Goal: Information Seeking & Learning: Check status

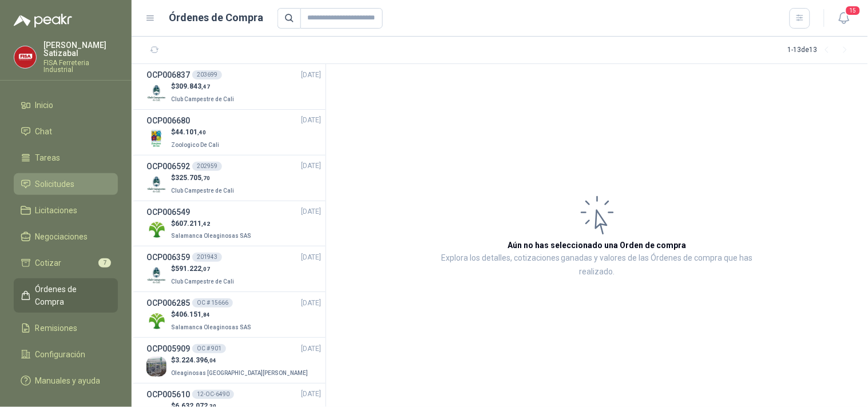
click at [46, 178] on span "Solicitudes" at bounding box center [54, 184] width 39 height 13
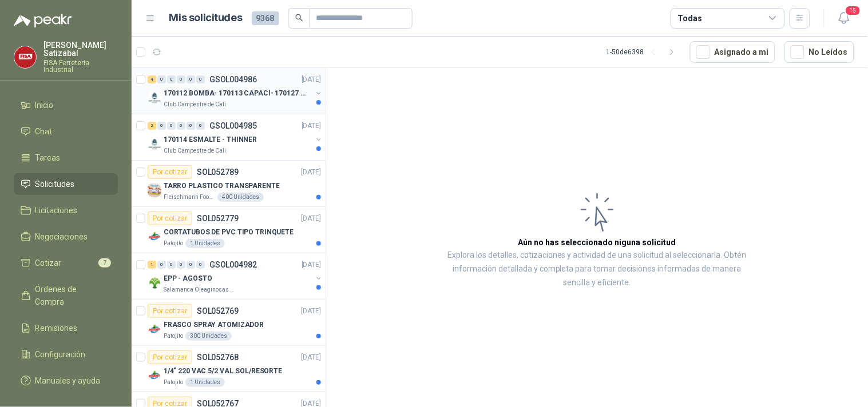
click at [236, 84] on div "4 0 0 0 0 0 GSOL004986 21/08/25" at bounding box center [236, 80] width 176 height 14
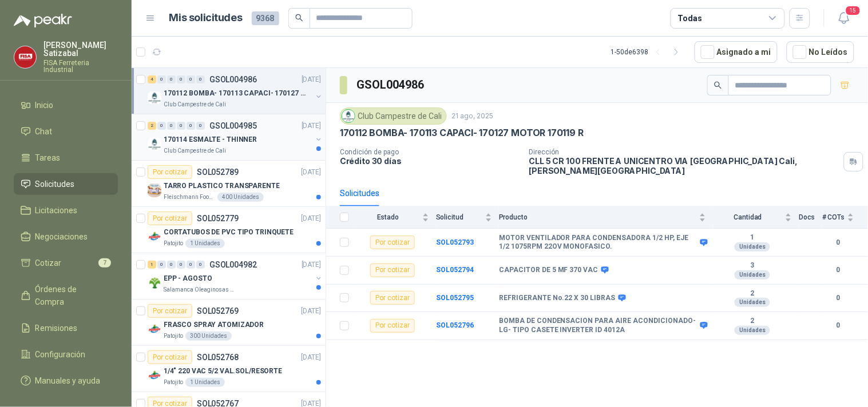
click at [200, 143] on p "170114 ESMALTE - THINNER" at bounding box center [210, 139] width 93 height 11
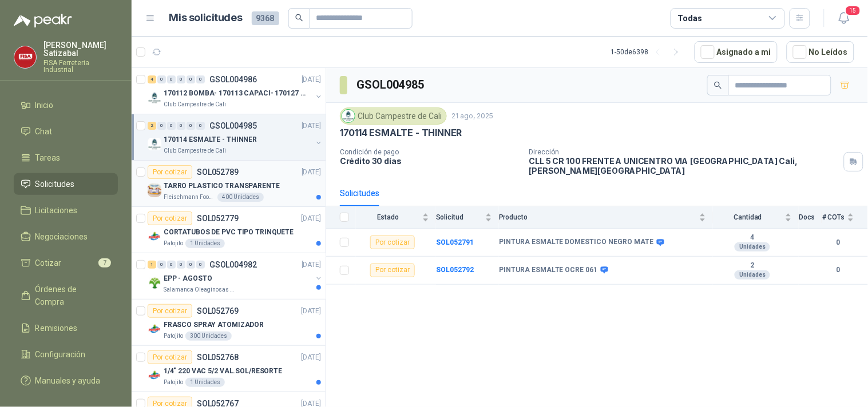
click at [229, 178] on div "Por cotizar SOL052789" at bounding box center [193, 172] width 91 height 14
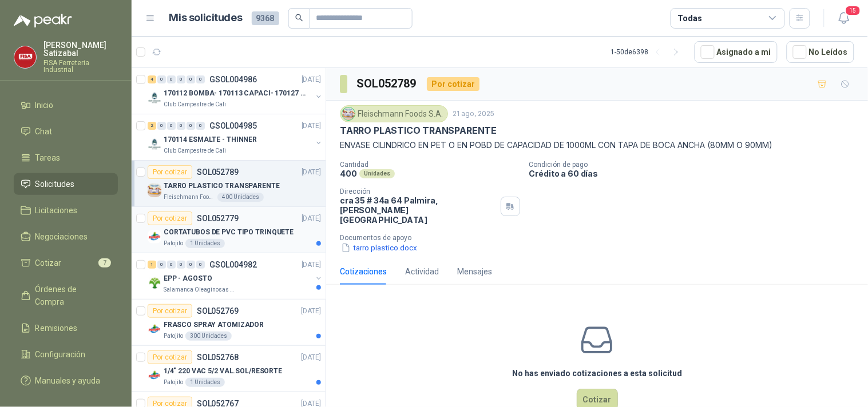
click at [196, 227] on p "CORTATUBOS DE PVC TIPO TRINQUETE" at bounding box center [229, 232] width 130 height 11
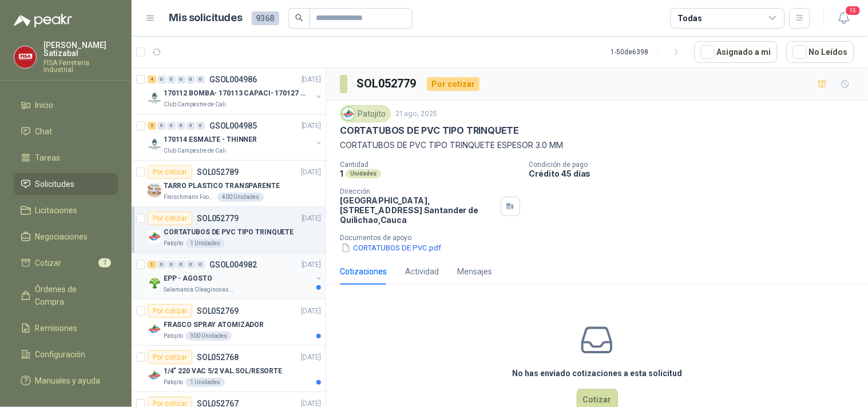
click at [206, 280] on p "EPP - AGOSTO" at bounding box center [188, 278] width 49 height 11
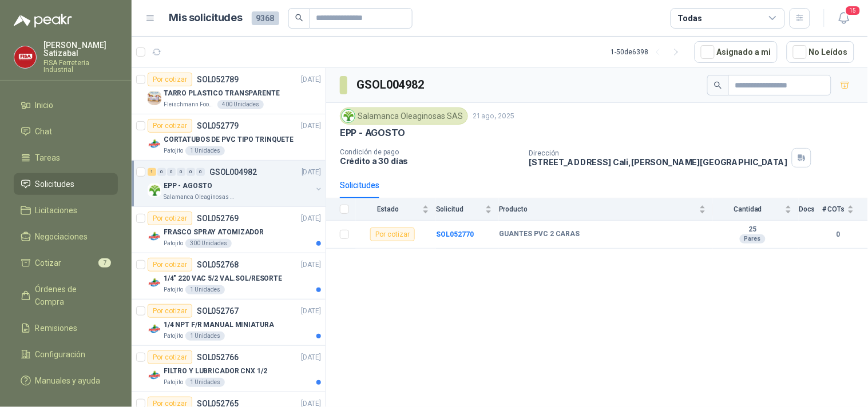
scroll to position [97, 0]
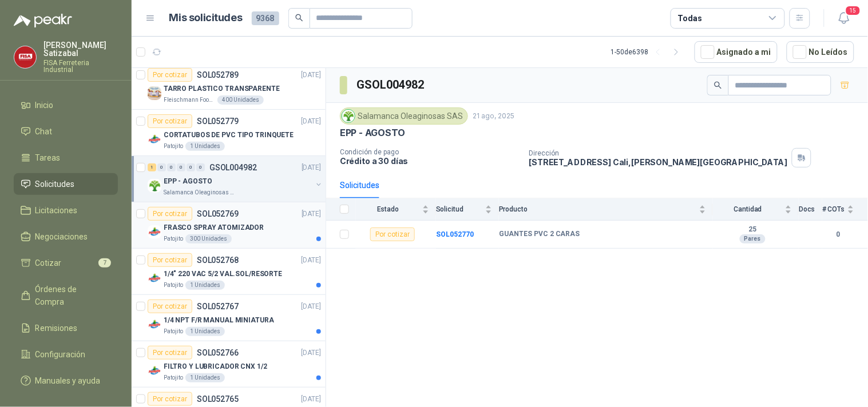
click at [256, 221] on div "FRASCO SPRAY ATOMIZADOR" at bounding box center [242, 228] width 157 height 14
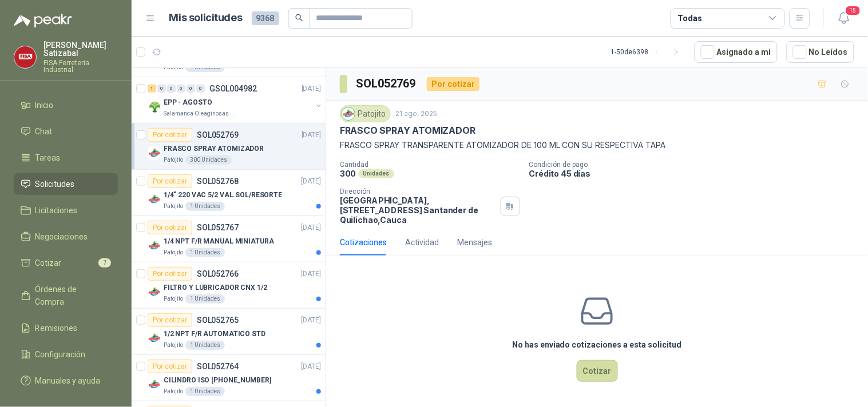
scroll to position [230, 0]
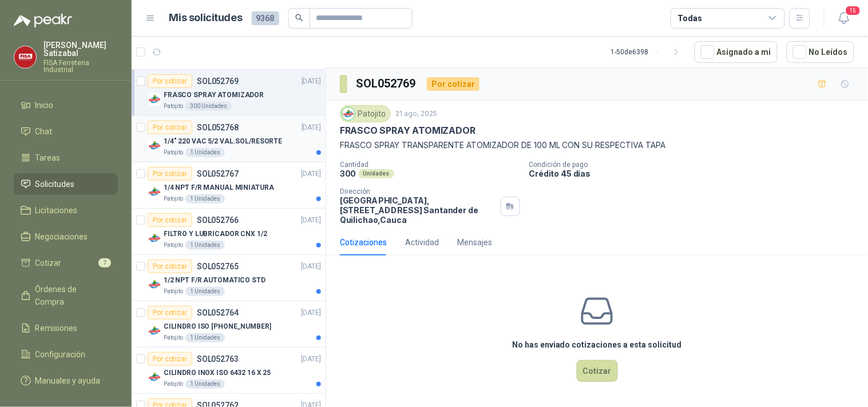
click at [276, 134] on div "1/4" 220 VAC 5/2 VAL.SOL/RESORTE" at bounding box center [242, 141] width 157 height 14
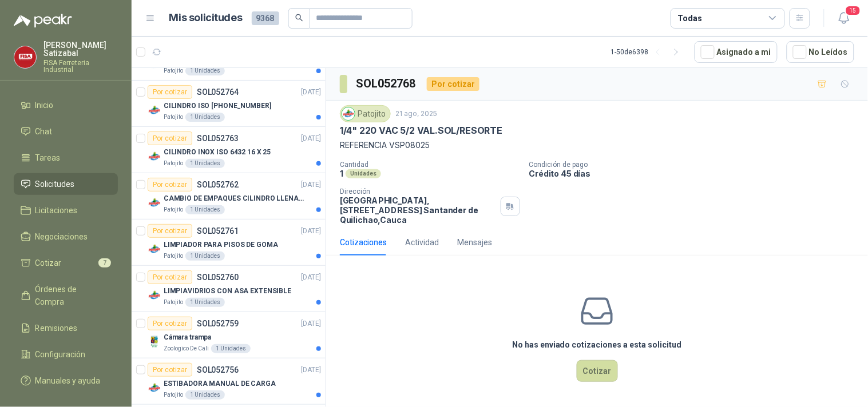
scroll to position [460, 0]
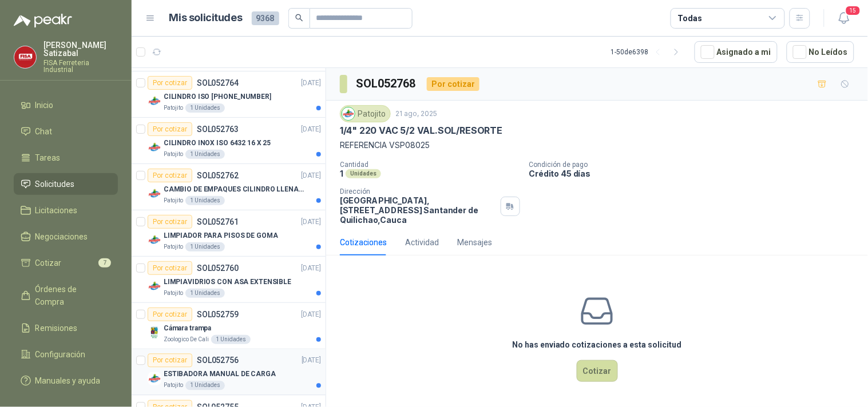
click at [240, 364] on div "Por cotizar SOL052756 21/08/25" at bounding box center [234, 361] width 173 height 14
click at [229, 321] on div "Cámara trampa" at bounding box center [242, 328] width 157 height 14
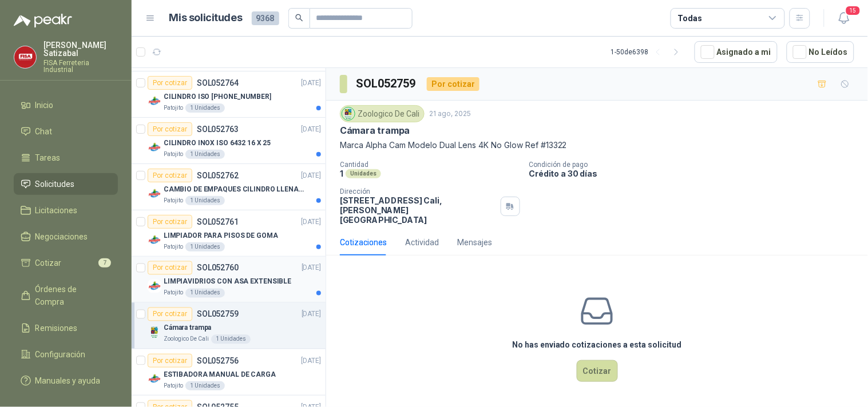
click at [259, 277] on p "LIMPIAVIDRIOS CON ASA EXTENSIBLE" at bounding box center [228, 282] width 128 height 11
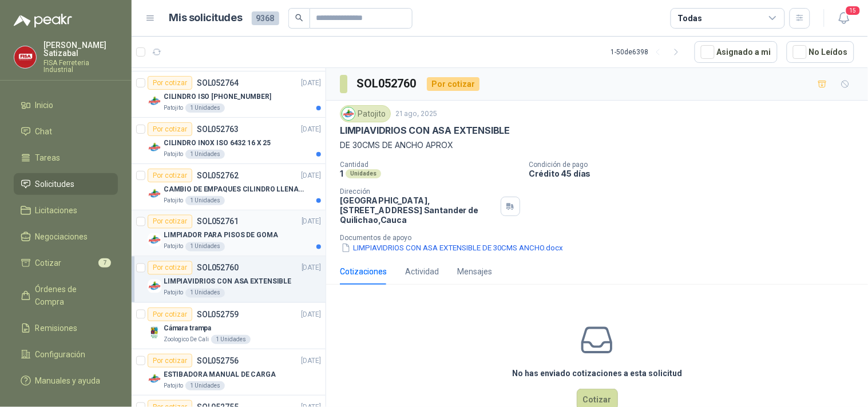
click at [273, 224] on div "Por cotizar SOL052761 21/08/25" at bounding box center [234, 222] width 173 height 14
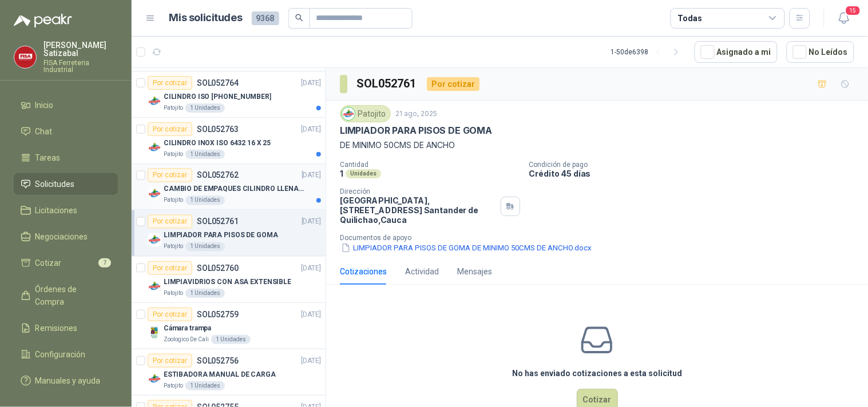
click at [260, 178] on div "Por cotizar SOL052762 21/08/25" at bounding box center [234, 176] width 173 height 14
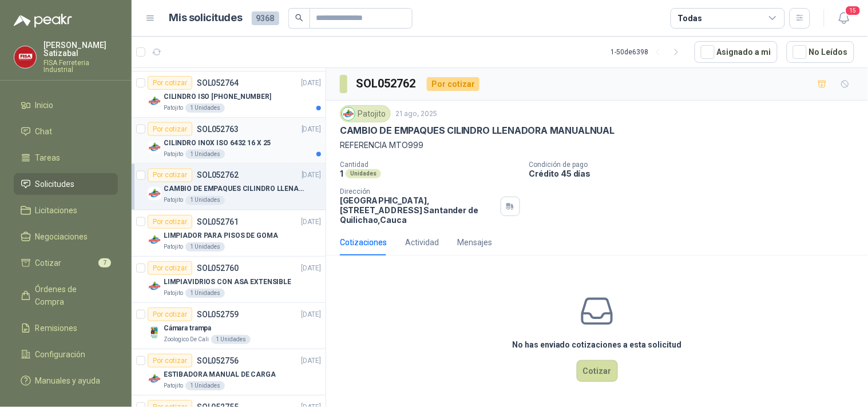
click at [249, 147] on p "CILINDRO INOX ISO 6432 16 X 25" at bounding box center [217, 143] width 107 height 11
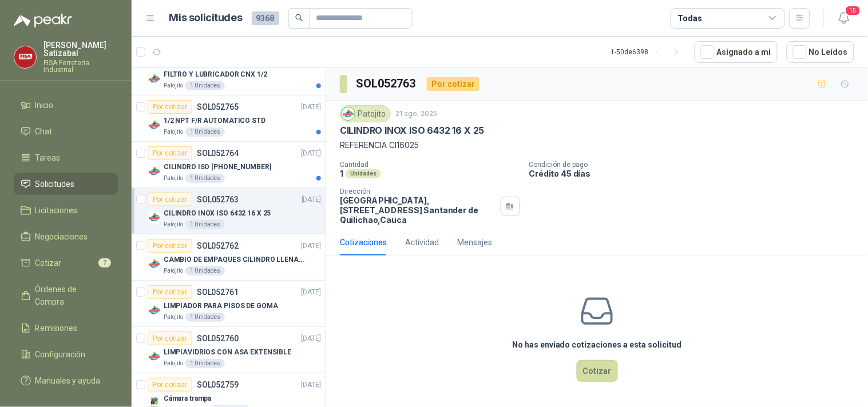
scroll to position [376, 0]
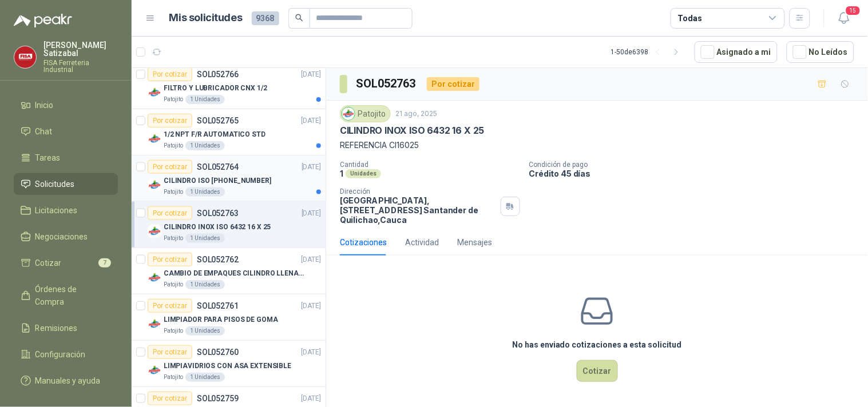
click at [248, 176] on p "CILINDRO ISO [PHONE_NUMBER]" at bounding box center [218, 181] width 108 height 11
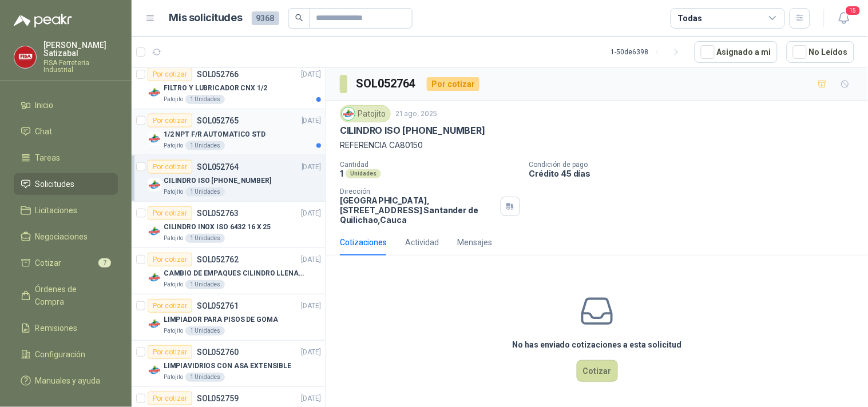
click at [247, 132] on p "1/2 NPT F/R AUTOMATICO STD" at bounding box center [215, 134] width 102 height 11
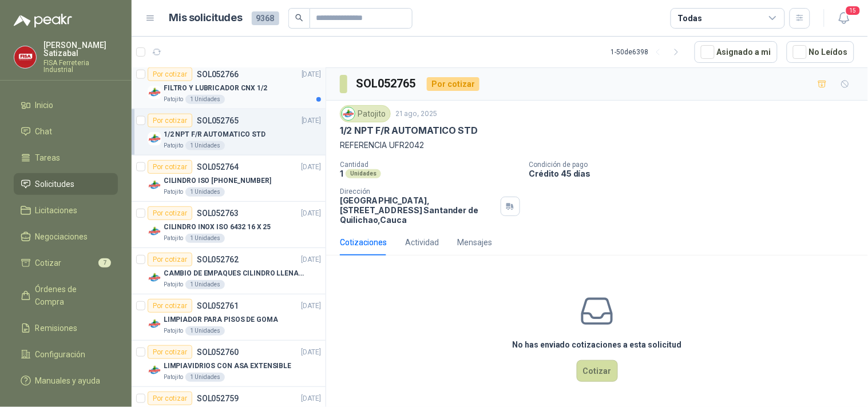
click at [259, 87] on p "FILTRO Y LUBRICADOR CNX 1/2" at bounding box center [216, 88] width 104 height 11
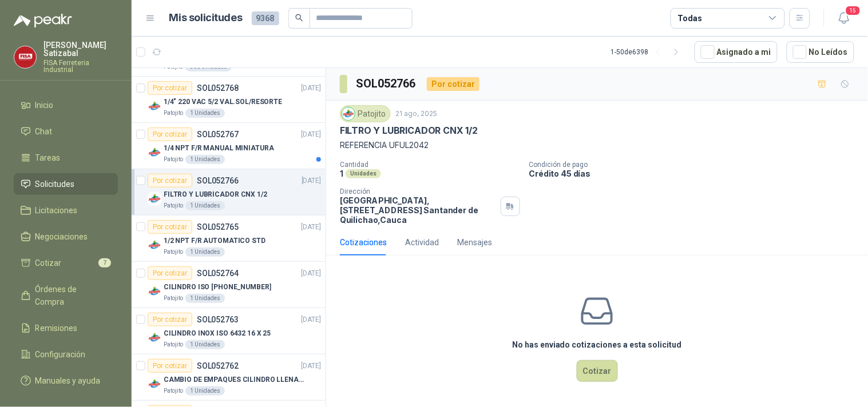
scroll to position [256, 0]
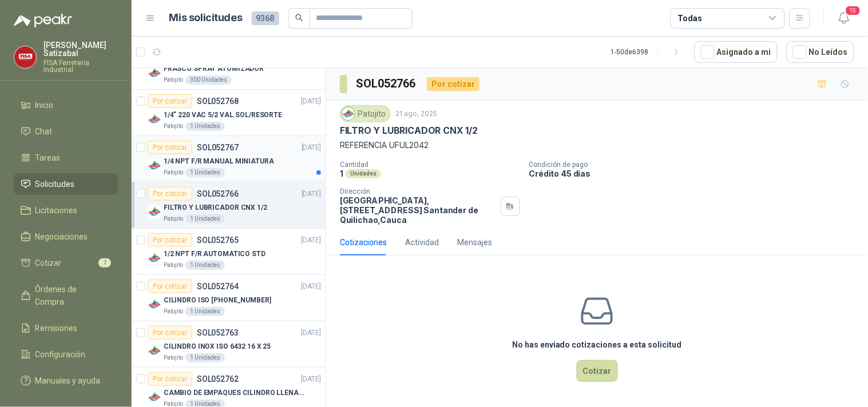
click at [226, 148] on p "SOL052767" at bounding box center [218, 148] width 42 height 8
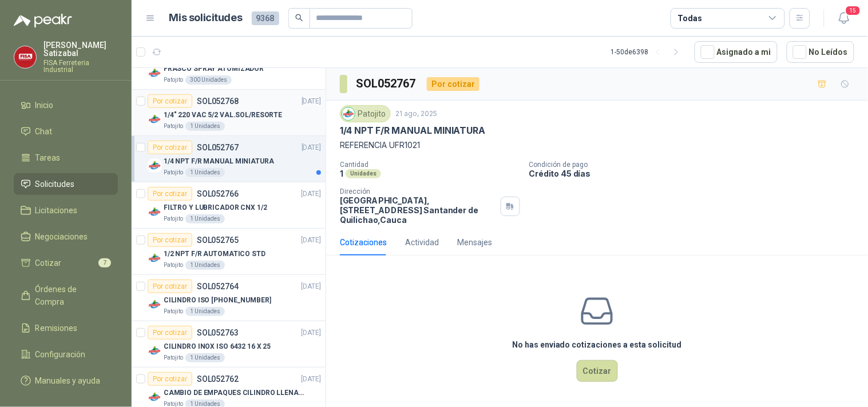
click at [248, 113] on p "1/4" 220 VAC 5/2 VAL.SOL/RESORTE" at bounding box center [223, 115] width 118 height 11
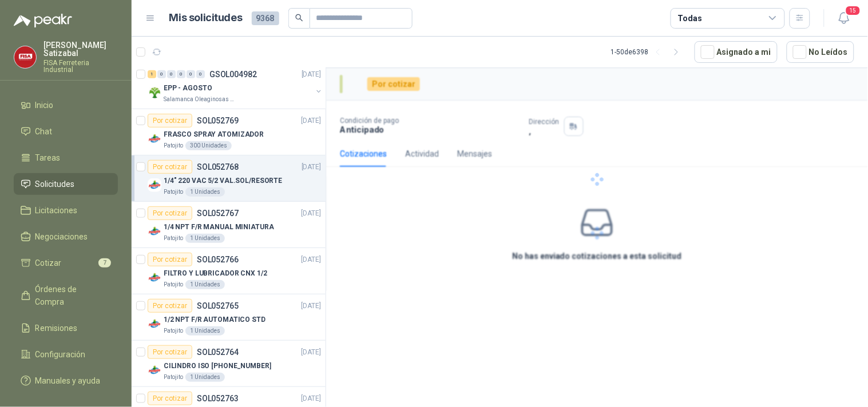
scroll to position [133, 0]
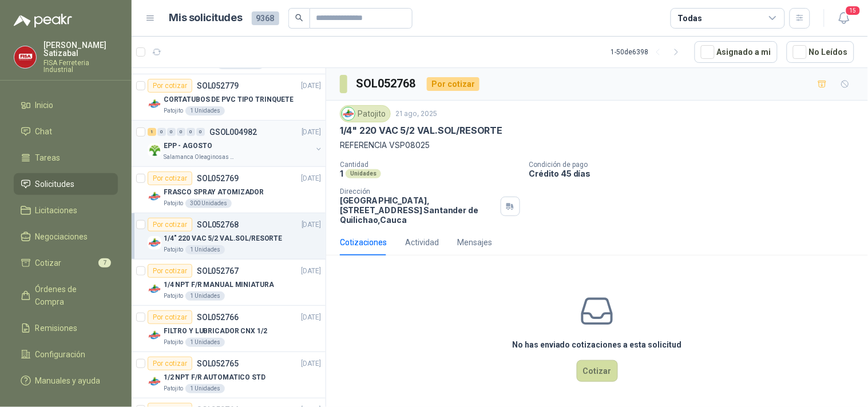
click at [220, 132] on p "GSOL004982" at bounding box center [232, 132] width 47 height 8
